Goal: Communication & Community: Answer question/provide support

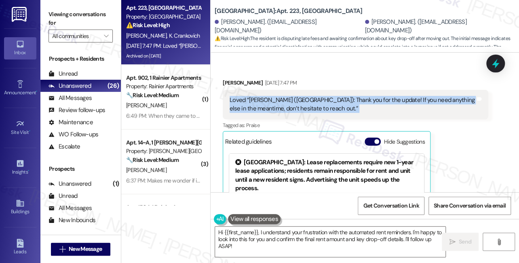
scroll to position [3872, 0]
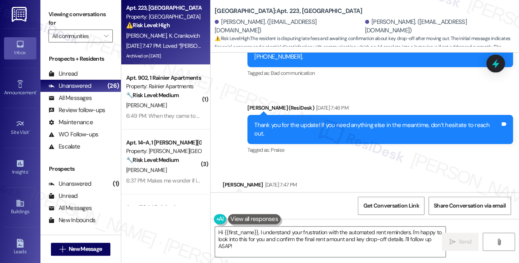
click at [280, 198] on div "Loved “[PERSON_NAME] ([GEOGRAPHIC_DATA]): Thank you for the update! If you need…" at bounding box center [353, 206] width 246 height 17
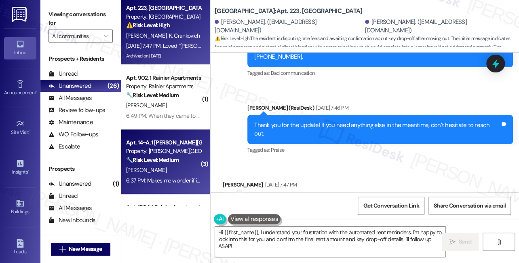
scroll to position [4092, 0]
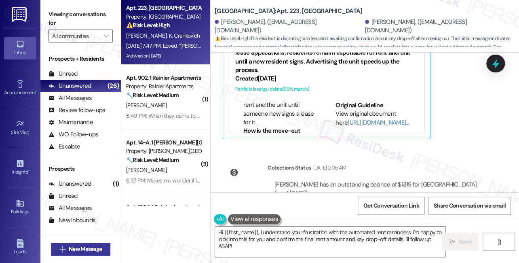
click at [81, 246] on span "New Message" at bounding box center [85, 249] width 33 height 8
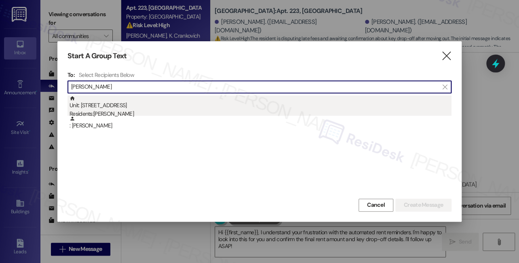
type input "[PERSON_NAME]"
click at [104, 114] on div "Residents: [PERSON_NAME]" at bounding box center [261, 114] width 382 height 8
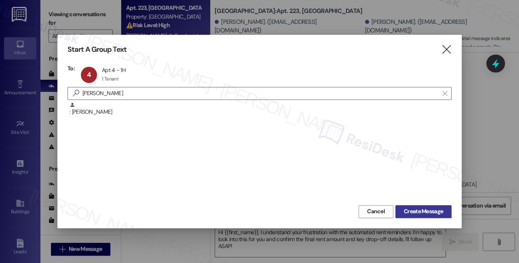
click at [422, 212] on span "Create Message" at bounding box center [423, 211] width 39 height 8
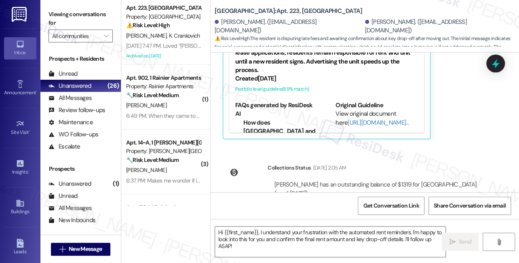
type textarea "Fetching suggested responses. Please feel free to read through the conversation…"
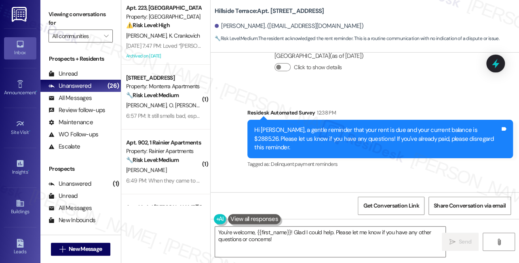
scroll to position [2461, 0]
drag, startPoint x: 351, startPoint y: 93, endPoint x: 347, endPoint y: 93, distance: 4.1
click at [351, 126] on div "Hi [PERSON_NAME], a gentle reminder that your rent is due and your current bala…" at bounding box center [377, 139] width 246 height 26
click at [347, 126] on div "Hi [PERSON_NAME], a gentle reminder that your rent is due and your current bala…" at bounding box center [377, 139] width 246 height 26
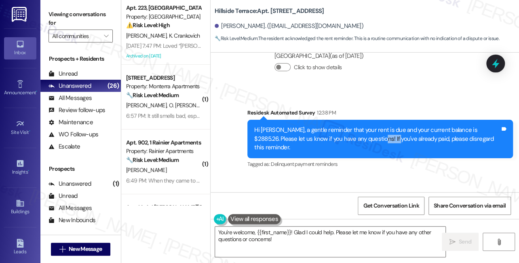
click at [351, 126] on div "Hi [PERSON_NAME], a gentle reminder that your rent is due and your current bala…" at bounding box center [377, 139] width 246 height 26
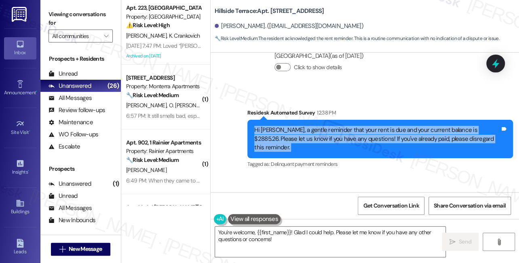
click at [351, 126] on div "Hi [PERSON_NAME], a gentle reminder that your rent is due and your current bala…" at bounding box center [377, 139] width 246 height 26
click at [264, 235] on textarea "You're welcome, {{first_name}}! Glad I could help. Please let me know if you ha…" at bounding box center [330, 241] width 230 height 30
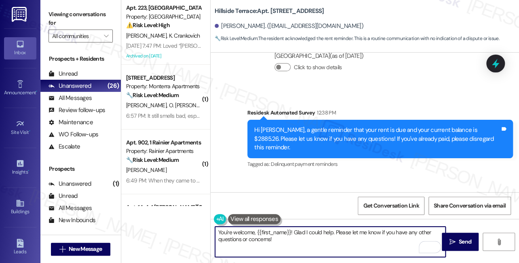
drag, startPoint x: 304, startPoint y: 245, endPoint x: 302, endPoint y: 238, distance: 6.8
click at [302, 238] on textarea "You're welcome, {{first_name}}! Glad I could help. Please let me know if you ha…" at bounding box center [330, 241] width 230 height 30
drag, startPoint x: 308, startPoint y: 241, endPoint x: 335, endPoint y: 230, distance: 29.0
click at [335, 230] on textarea "You're welcome, {{first_name}}! Glad I could help. Please let me know if you ha…" at bounding box center [330, 241] width 230 height 30
click at [313, 244] on textarea "You're welcome, {{first_name}}! Glad I could help. Please let me know if you ha…" at bounding box center [330, 241] width 230 height 30
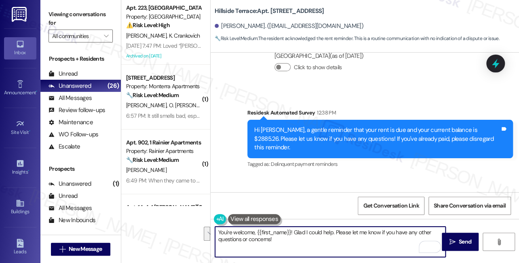
drag, startPoint x: 323, startPoint y: 240, endPoint x: 294, endPoint y: 231, distance: 30.8
click at [294, 231] on textarea "You're welcome, {{first_name}}! Glad I could help. Please let me know if you ha…" at bounding box center [330, 241] width 230 height 30
click at [309, 232] on textarea "You're welcome, {{first_name}}!" at bounding box center [330, 241] width 230 height 30
drag, startPoint x: 423, startPoint y: 232, endPoint x: 355, endPoint y: 235, distance: 68.0
click at [355, 235] on textarea "You're welcome, {{first_name}}! If you have any questions, feel free to let me …" at bounding box center [330, 241] width 230 height 30
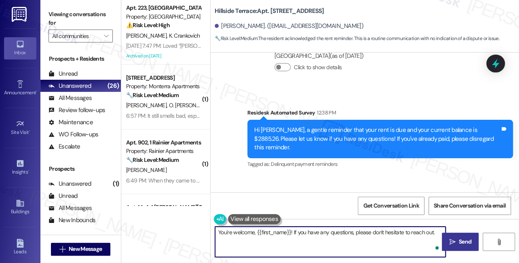
type textarea "You're welcome, {{first_name}}! If you have any questions, please don't hesitat…"
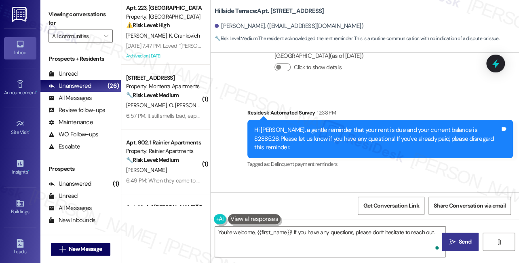
click at [446, 239] on button " Send" at bounding box center [460, 242] width 37 height 18
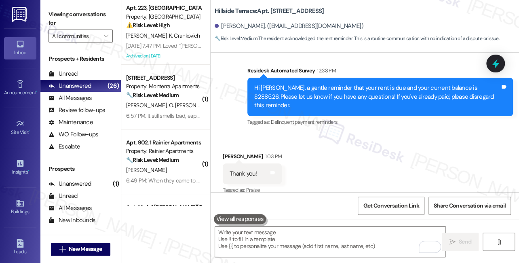
scroll to position [2517, 0]
